Goal: Task Accomplishment & Management: Use online tool/utility

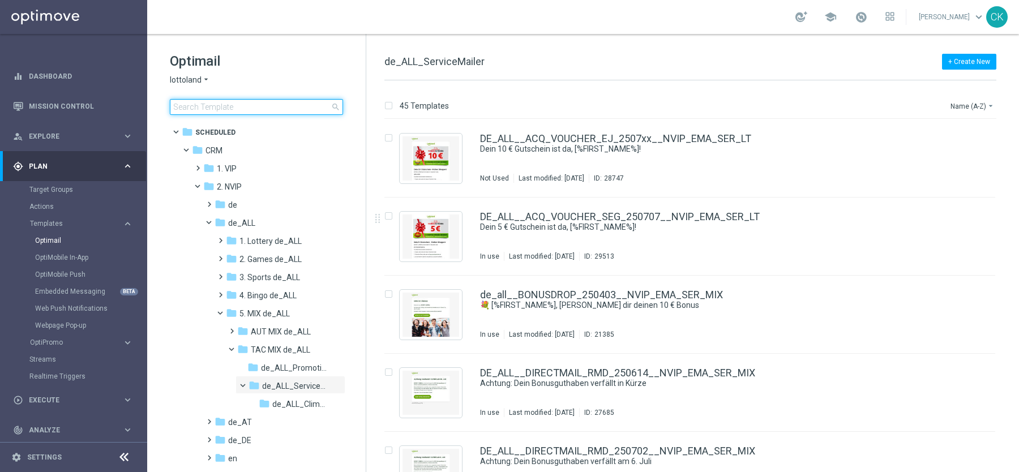
click at [217, 104] on input at bounding box center [256, 107] width 173 height 16
type input "test"
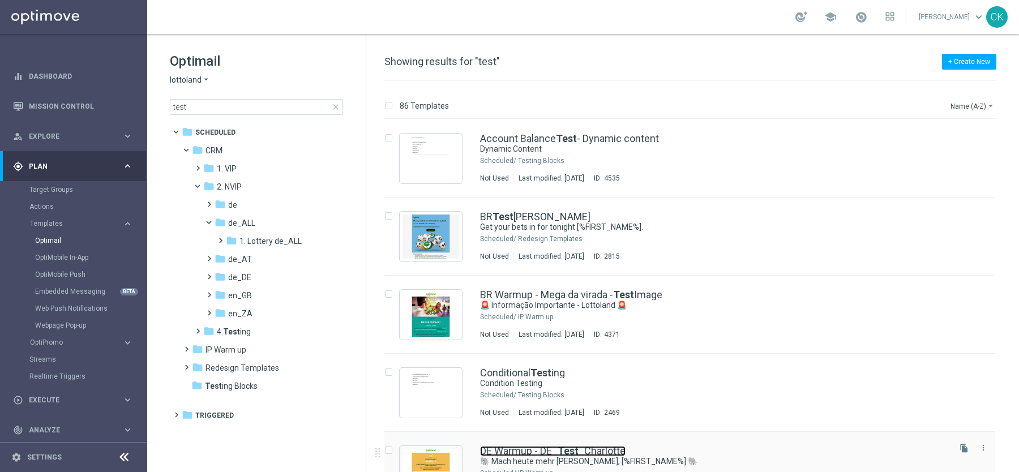
click at [526, 447] on link "DE Warmup - DE_ Test _Charlotte" at bounding box center [553, 451] width 146 height 10
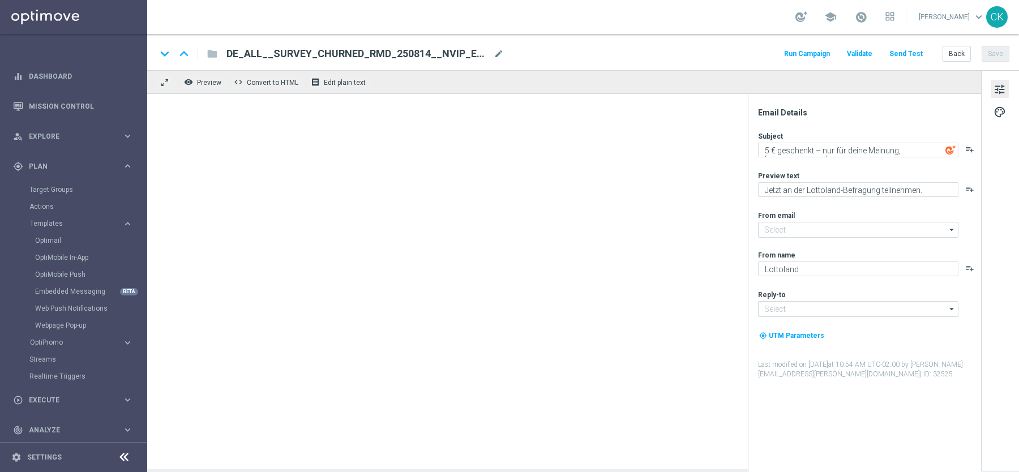
type input "[EMAIL_ADDRESS][DOMAIN_NAME]"
type textarea "🐘 Mach heute mehr [PERSON_NAME], [%FIRST_NAME%] 🐘"
type textarea "Der doppelte EuroJackpot GRATIS."
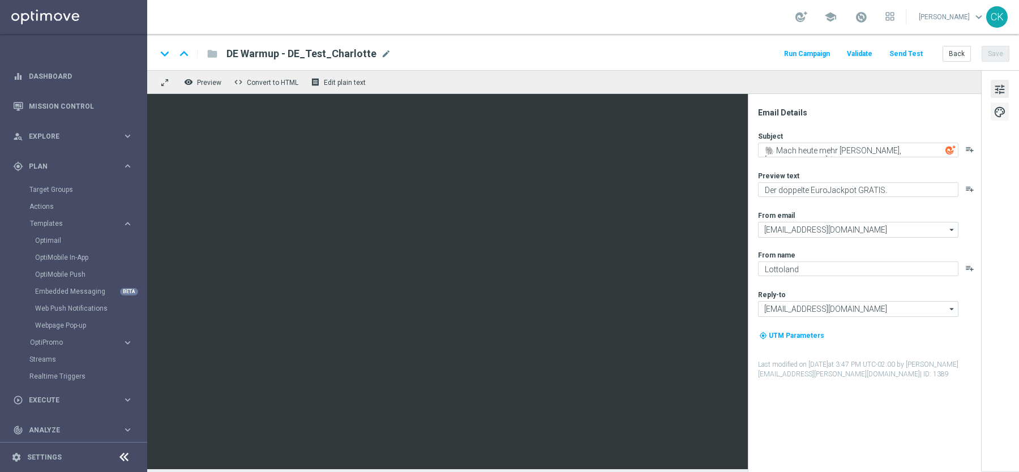
click at [1002, 110] on span "palette" at bounding box center [1000, 112] width 12 height 15
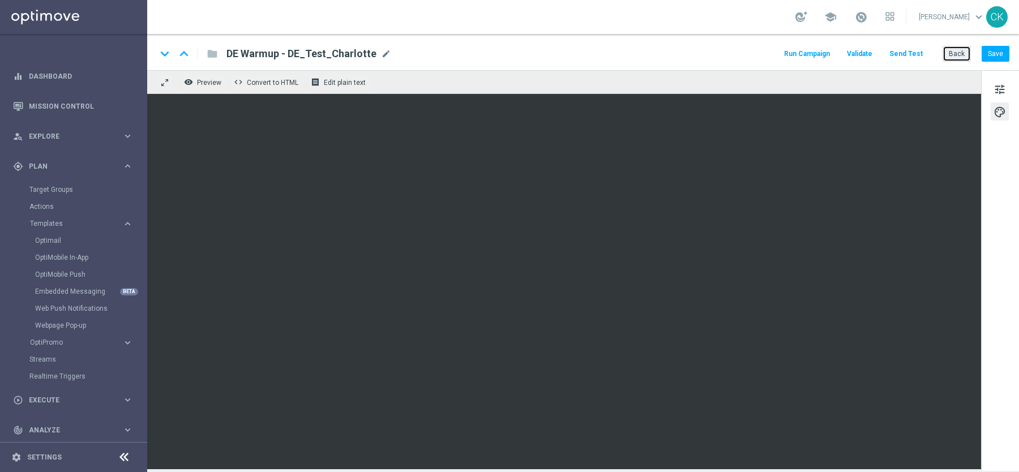
click at [960, 48] on button "Back" at bounding box center [957, 54] width 28 height 16
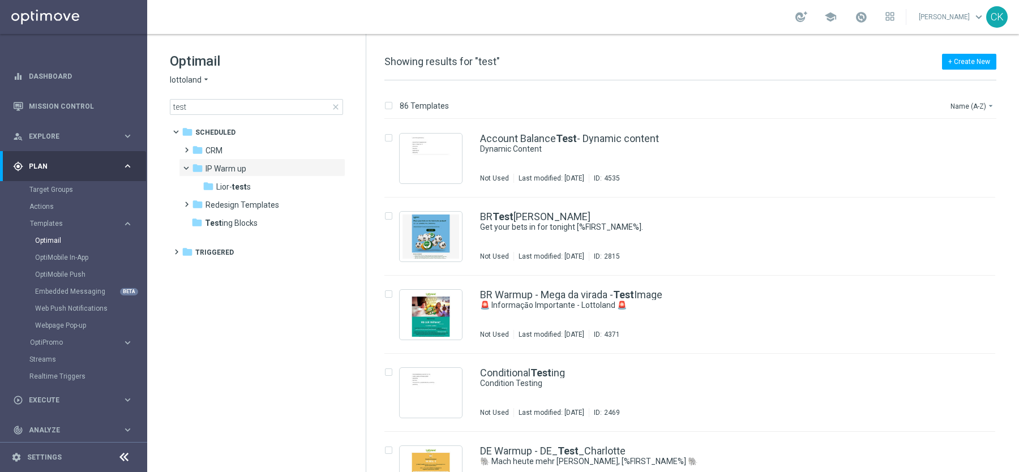
click at [335, 108] on span "close" at bounding box center [335, 107] width 9 height 9
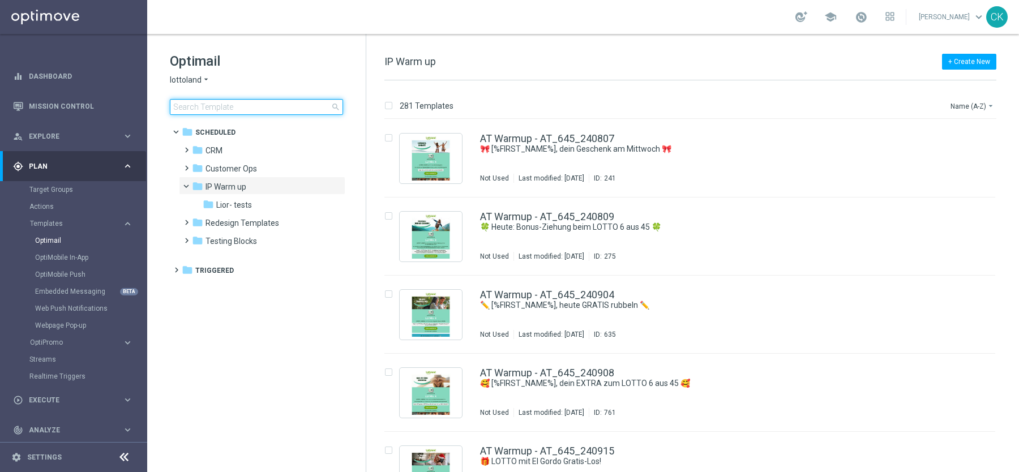
click at [248, 100] on input at bounding box center [256, 107] width 173 height 16
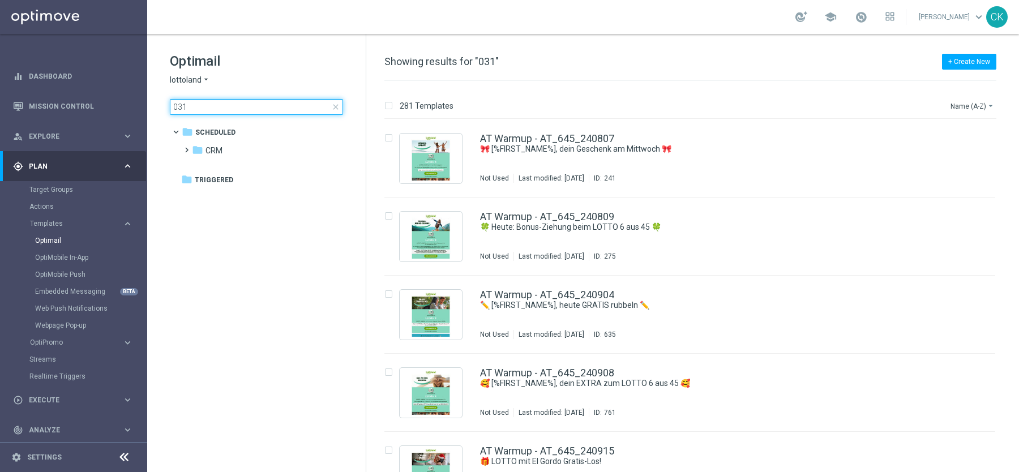
type input "0312"
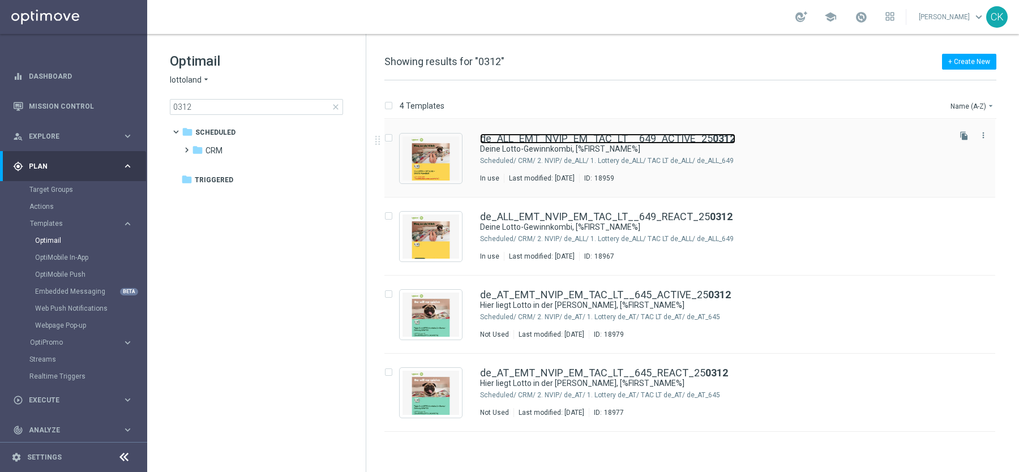
click at [554, 140] on link "de_ALL_EMT_NVIP_EM_TAC_LT__649_ACTIVE_25 0312" at bounding box center [607, 139] width 255 height 10
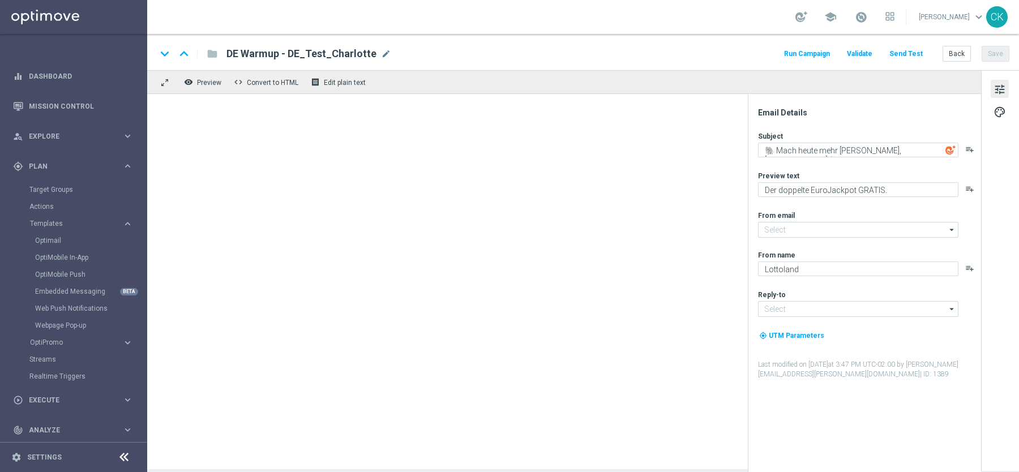
type input "[EMAIL_ADDRESS][DOMAIN_NAME]"
type textarea "Deine Lotto-Gewinnkombi, [%FIRST_NAME%]"
type textarea "Heute PowerBall GRATIS zum LOTTO 6aus49."
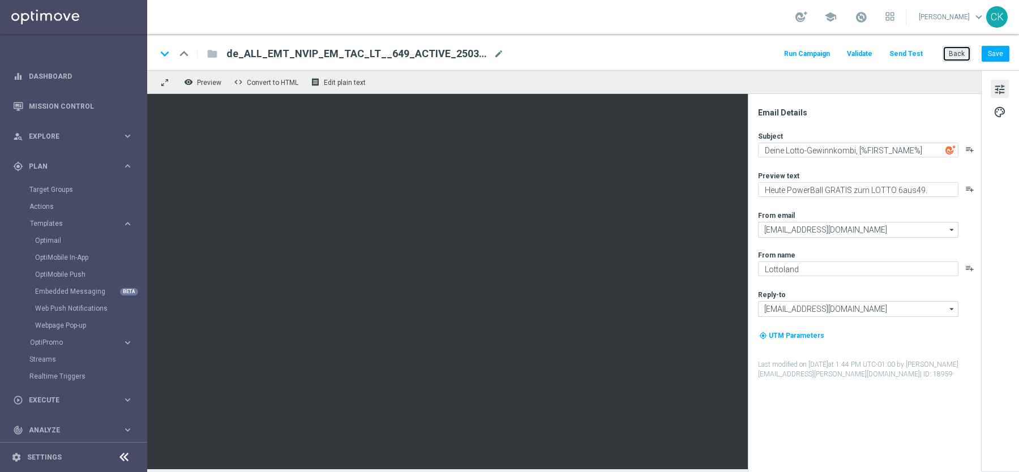
click at [957, 54] on button "Back" at bounding box center [957, 54] width 28 height 16
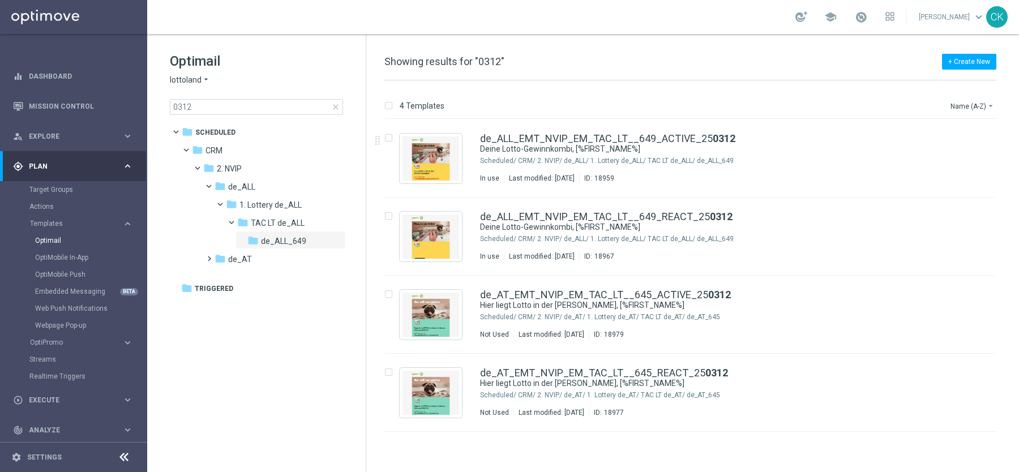
click at [337, 106] on span "close" at bounding box center [335, 107] width 9 height 9
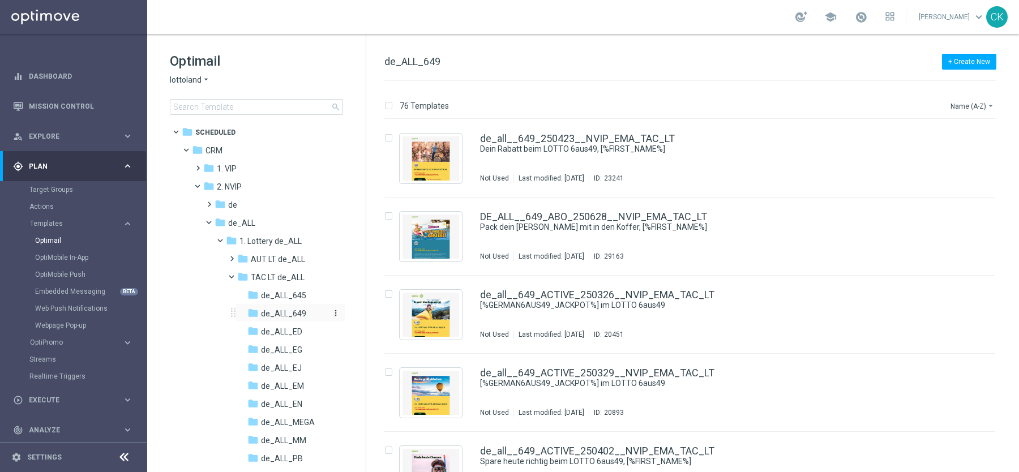
click at [275, 311] on span "de_ALL_649" at bounding box center [283, 314] width 45 height 10
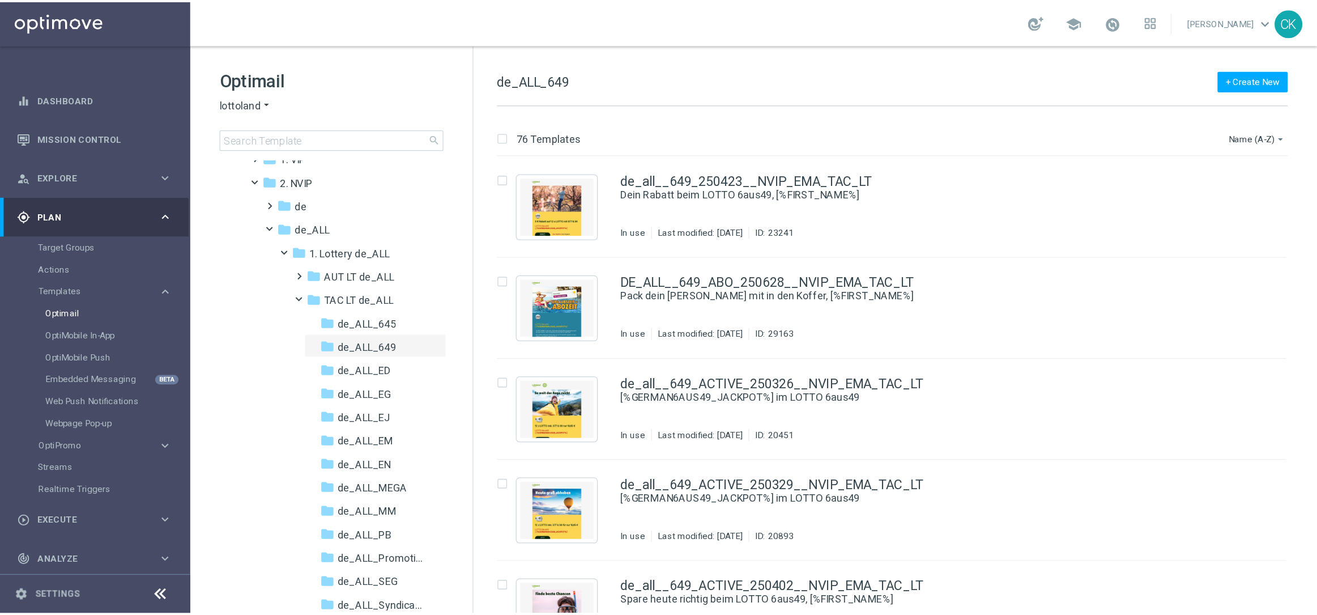
scroll to position [61, 0]
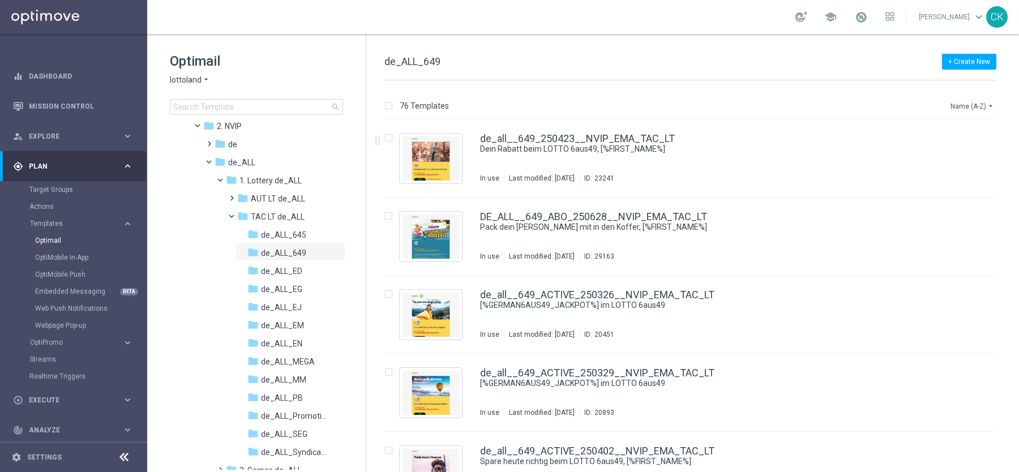
click at [991, 106] on icon "arrow_drop_down" at bounding box center [991, 105] width 9 height 9
click at [958, 150] on div "Date Modified (Newest)" at bounding box center [951, 156] width 91 height 16
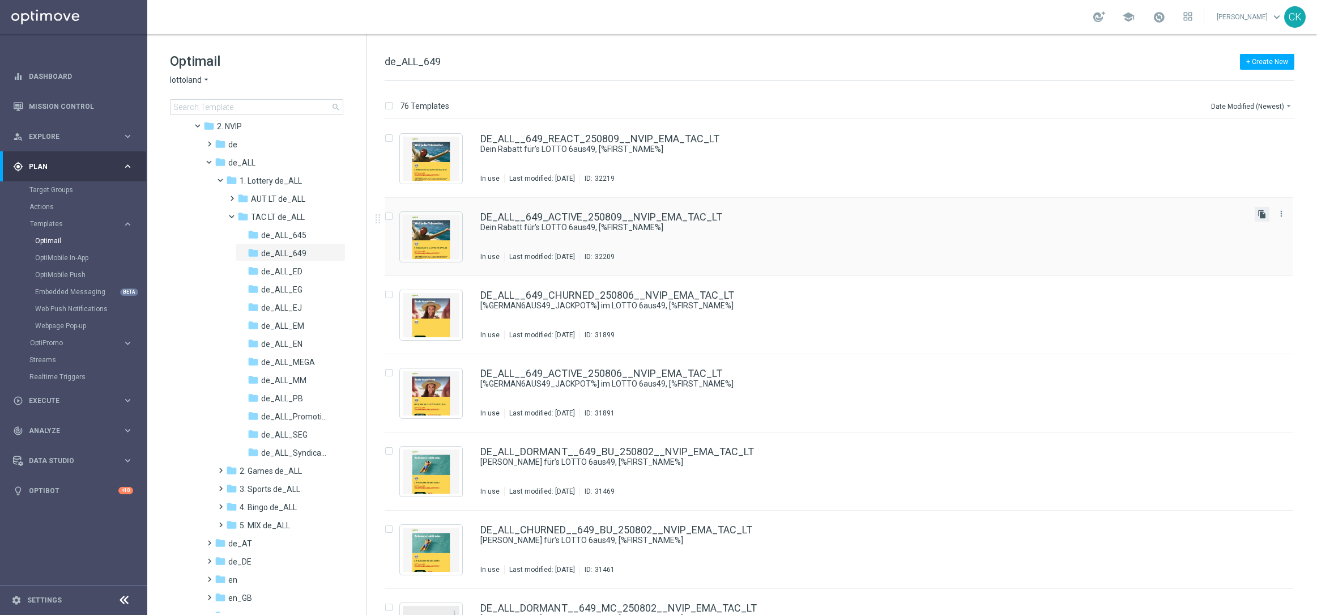
click at [1261, 216] on icon "file_copy" at bounding box center [1261, 214] width 9 height 9
